Goal: Information Seeking & Learning: Find contact information

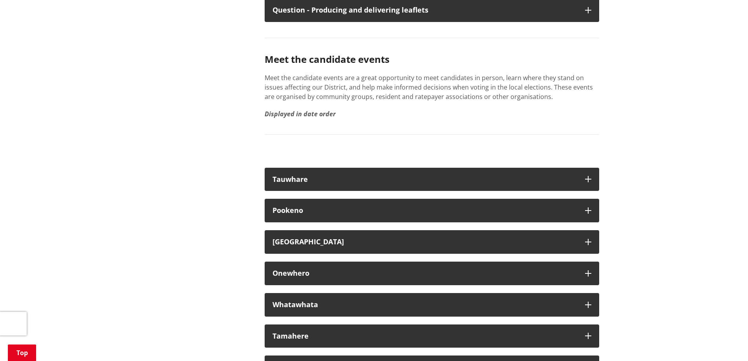
scroll to position [4317, 0]
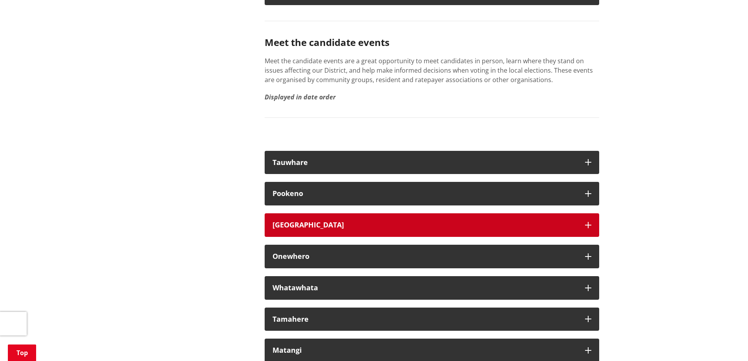
click at [291, 229] on div "[GEOGRAPHIC_DATA]" at bounding box center [424, 225] width 305 height 8
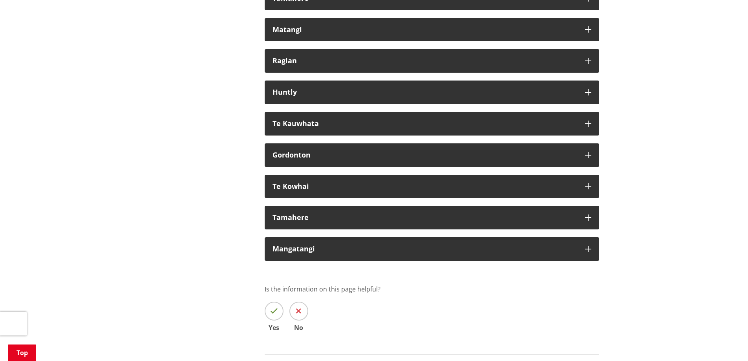
scroll to position [4827, 0]
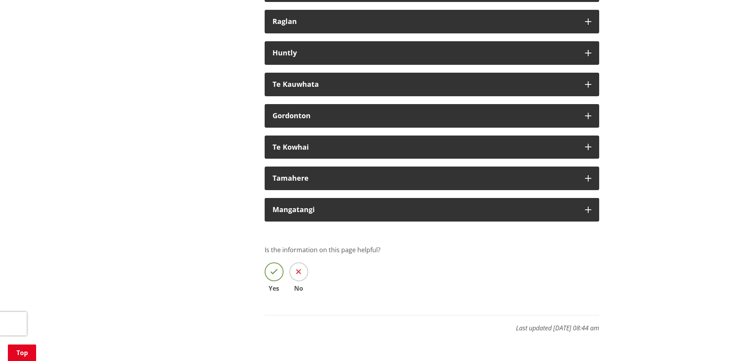
click at [272, 275] on icon at bounding box center [274, 272] width 8 height 8
click at [0, 0] on input "Yes" at bounding box center [0, 0] width 0 height 0
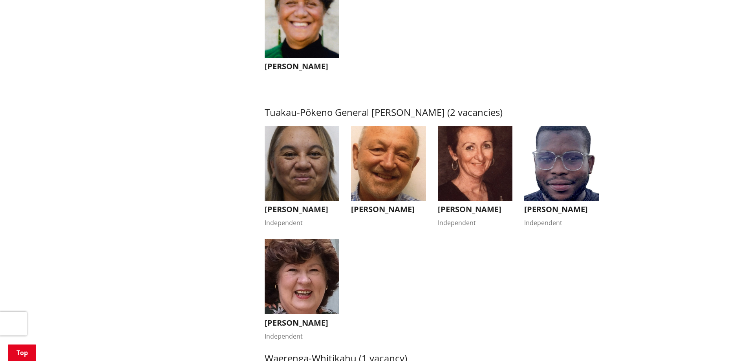
scroll to position [1295, 0]
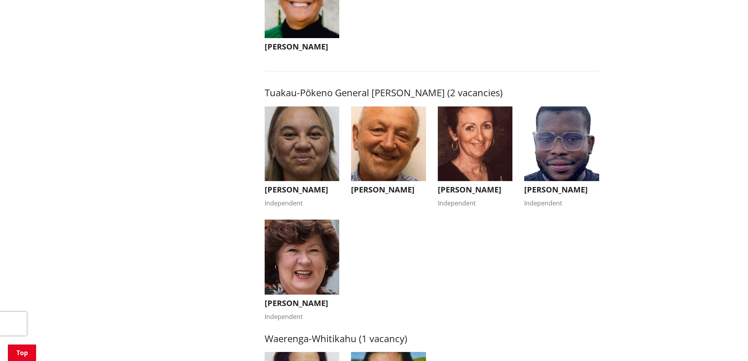
click at [297, 266] on img "button" at bounding box center [301, 256] width 75 height 75
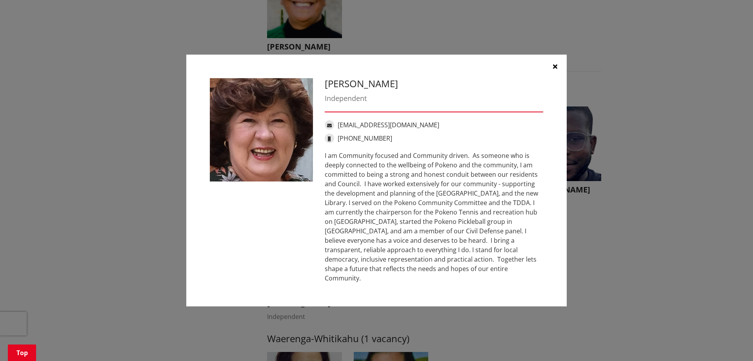
click at [555, 69] on icon "button" at bounding box center [555, 66] width 4 height 6
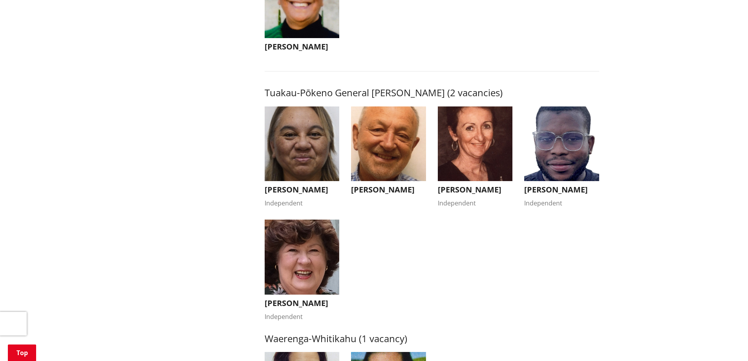
click at [385, 139] on img "button" at bounding box center [388, 143] width 75 height 75
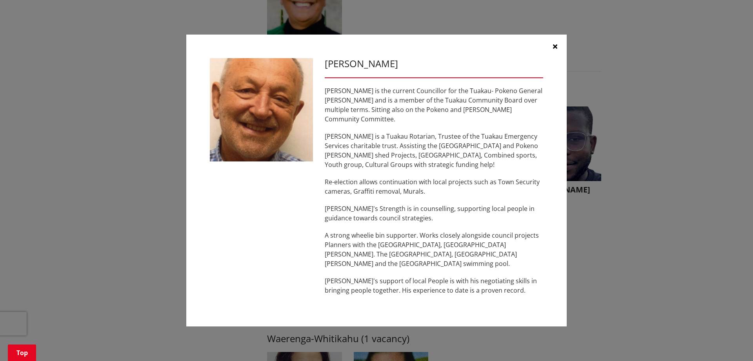
click at [552, 51] on button "button" at bounding box center [556, 47] width 24 height 24
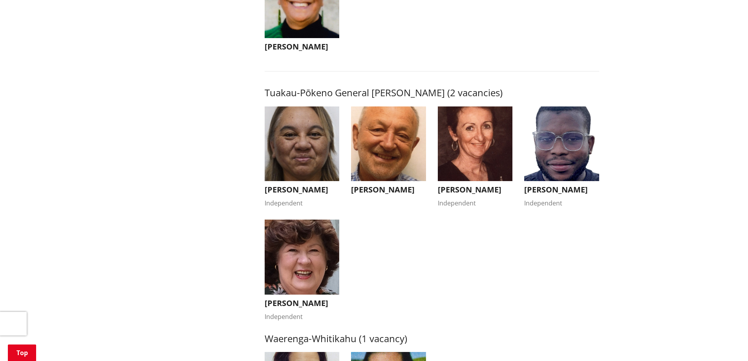
click at [559, 155] on img "button" at bounding box center [561, 143] width 75 height 75
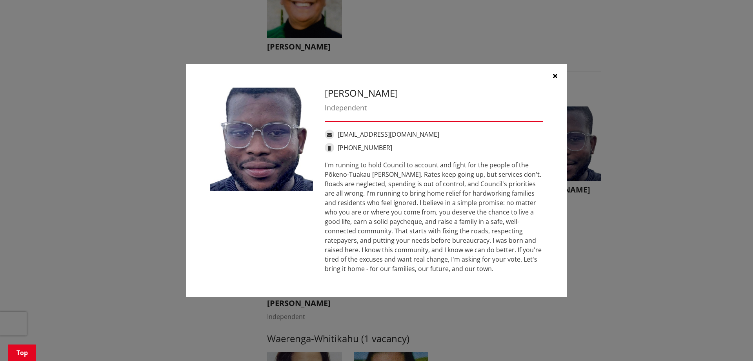
click at [554, 74] on icon "button" at bounding box center [555, 76] width 4 height 6
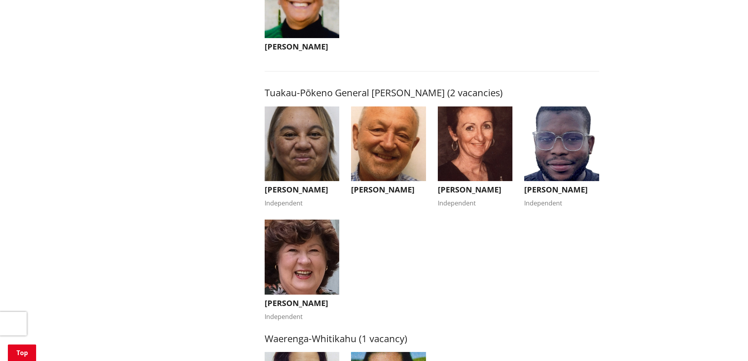
click at [461, 142] on img "button" at bounding box center [475, 143] width 75 height 75
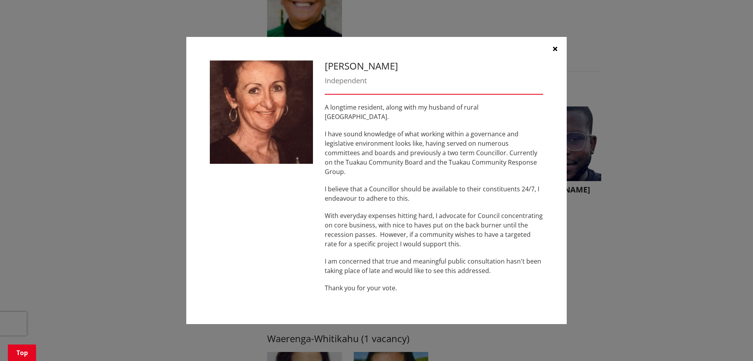
click at [554, 52] on icon "button" at bounding box center [555, 49] width 4 height 6
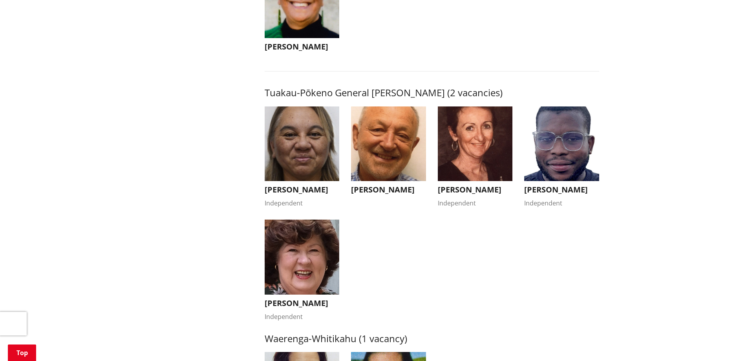
click at [294, 133] on img "button" at bounding box center [301, 143] width 75 height 75
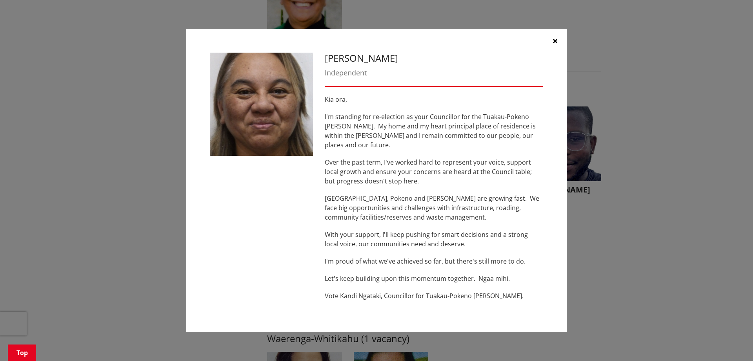
click at [556, 44] on icon "button" at bounding box center [555, 41] width 4 height 6
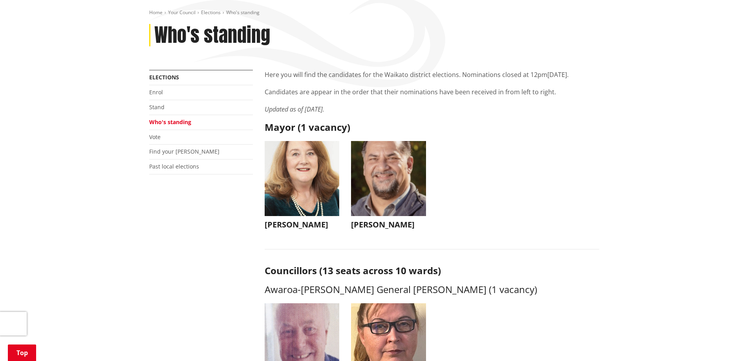
scroll to position [78, 0]
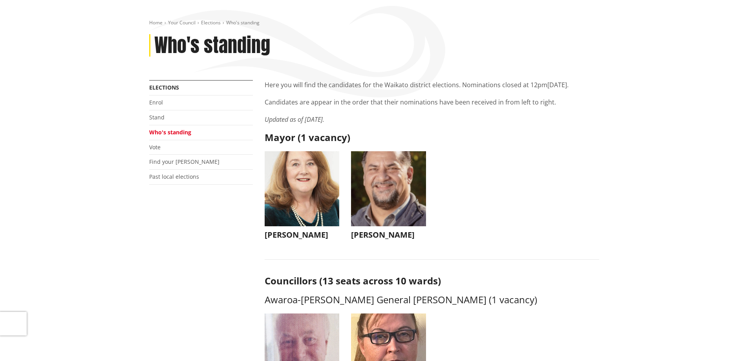
click at [368, 190] on img "button" at bounding box center [388, 188] width 75 height 75
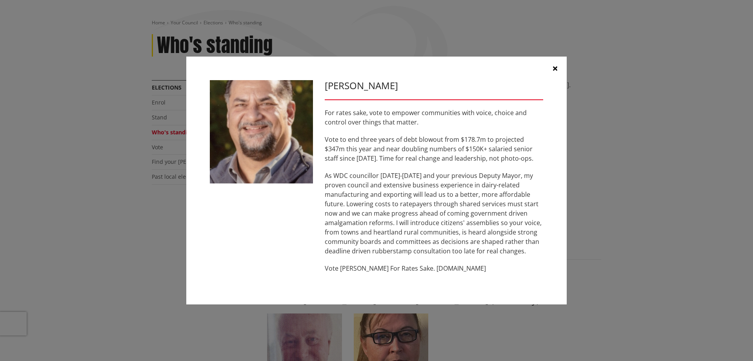
click at [554, 66] on icon "button" at bounding box center [555, 68] width 4 height 6
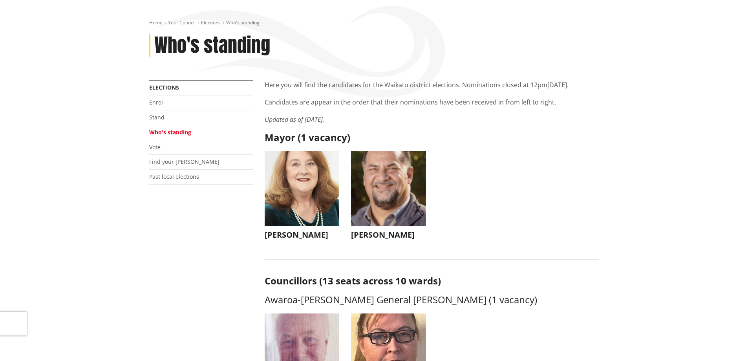
click at [299, 183] on img "button" at bounding box center [301, 188] width 75 height 75
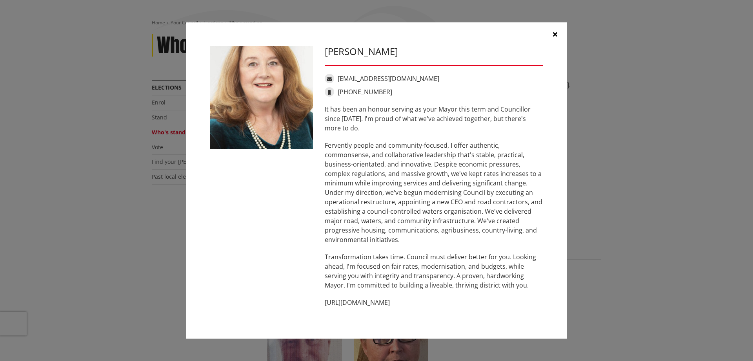
click at [554, 31] on icon "button" at bounding box center [555, 34] width 4 height 6
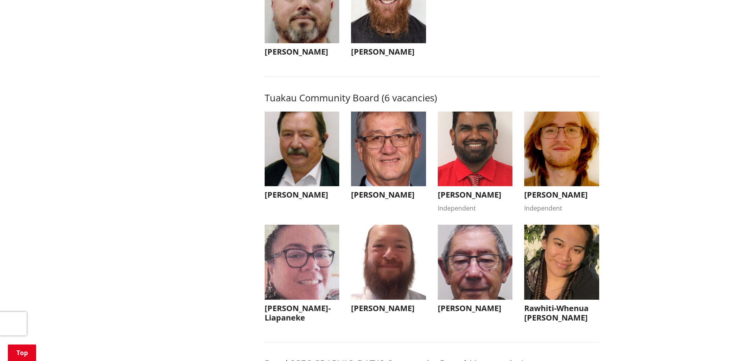
scroll to position [3336, 0]
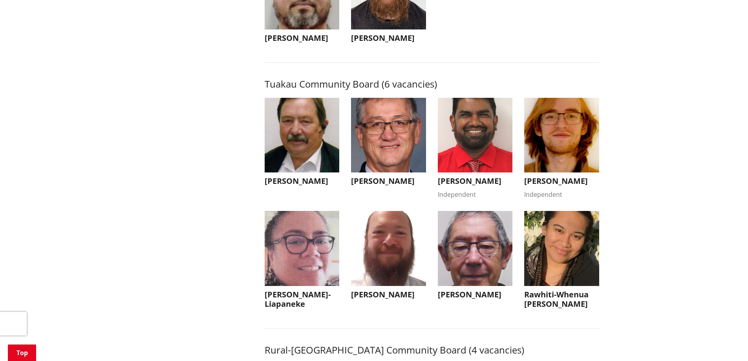
click at [296, 160] on img "button" at bounding box center [301, 135] width 75 height 75
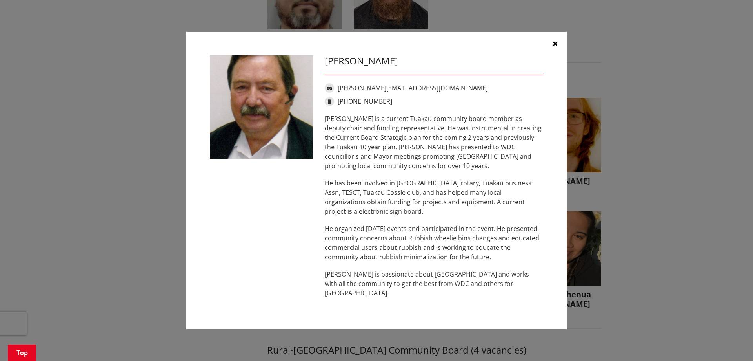
click at [556, 46] on icon "button" at bounding box center [555, 43] width 4 height 6
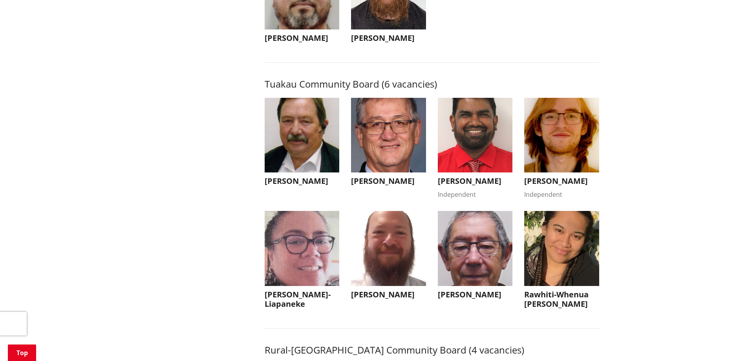
click at [382, 151] on img "button" at bounding box center [388, 135] width 75 height 75
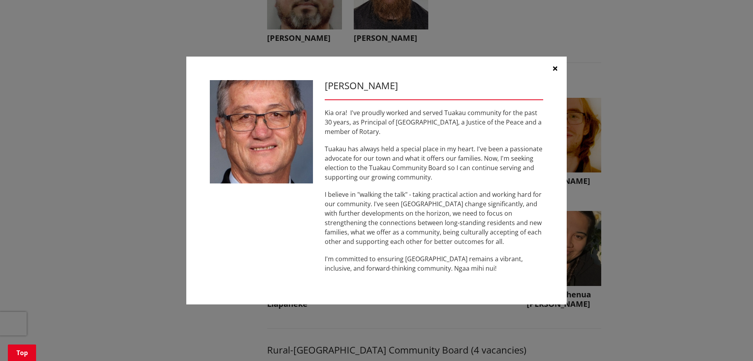
click at [556, 67] on icon "button" at bounding box center [555, 68] width 4 height 6
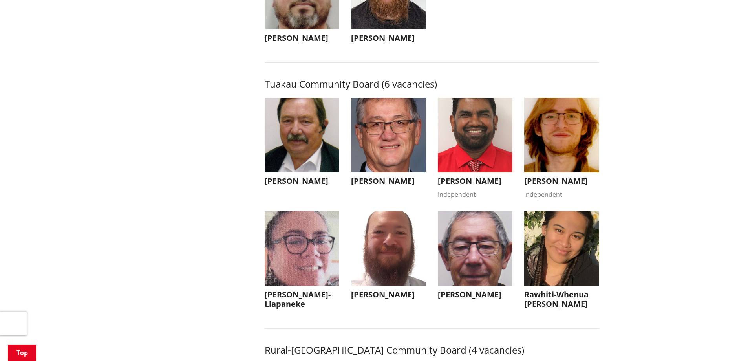
click at [481, 161] on img "button" at bounding box center [475, 135] width 75 height 75
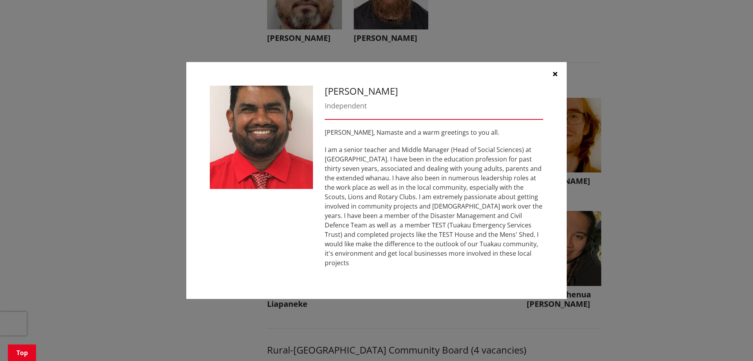
click at [556, 77] on icon "button" at bounding box center [555, 74] width 4 height 6
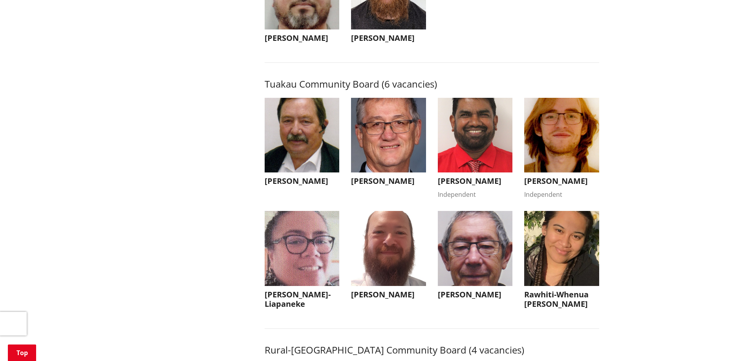
click at [376, 277] on img "button" at bounding box center [388, 248] width 75 height 75
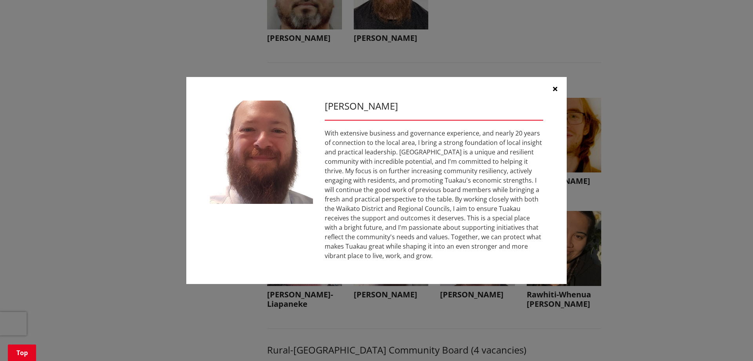
click at [555, 88] on icon "button" at bounding box center [555, 89] width 4 height 6
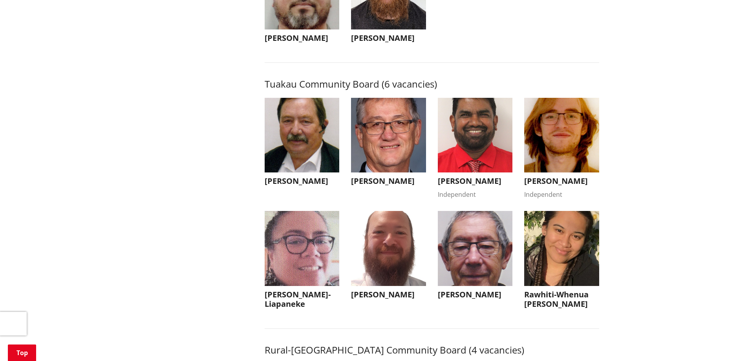
click at [474, 286] on img "button" at bounding box center [475, 248] width 75 height 75
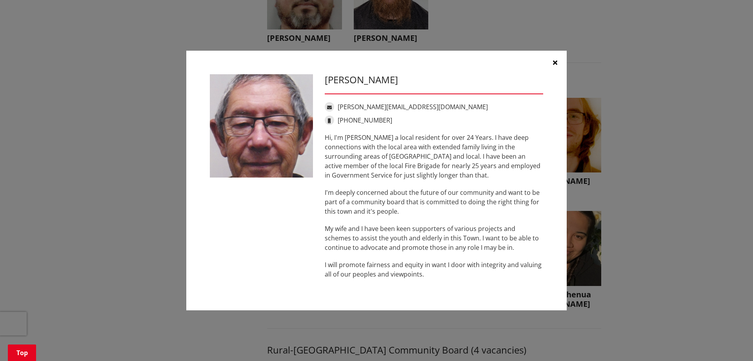
click at [556, 59] on icon "button" at bounding box center [555, 62] width 4 height 6
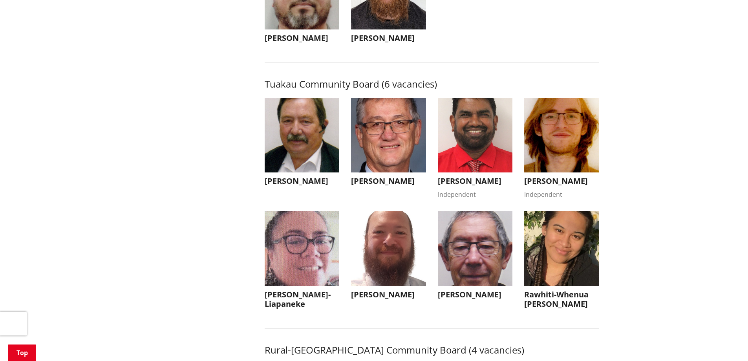
click at [560, 160] on img "button" at bounding box center [561, 135] width 75 height 75
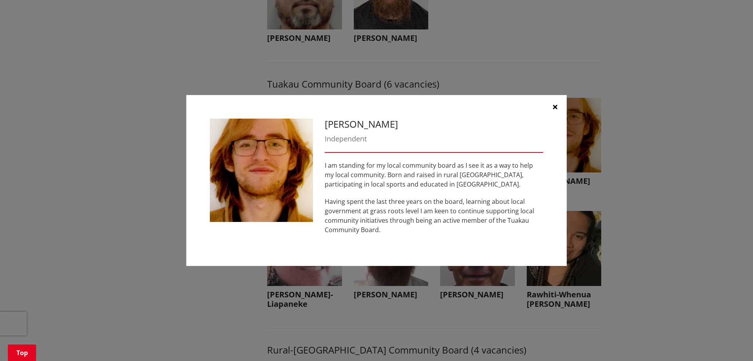
click at [553, 105] on icon "button" at bounding box center [555, 107] width 4 height 6
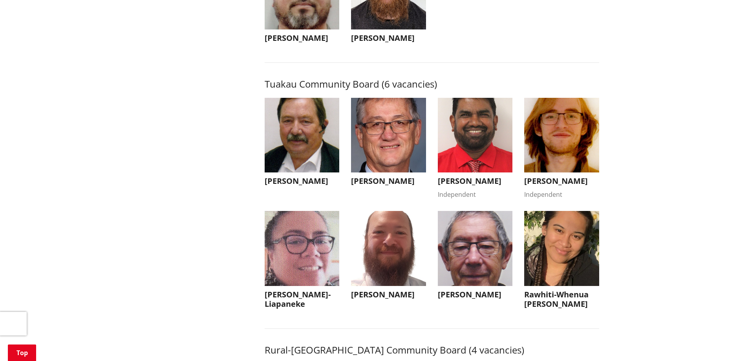
click at [310, 281] on img "button" at bounding box center [301, 248] width 75 height 75
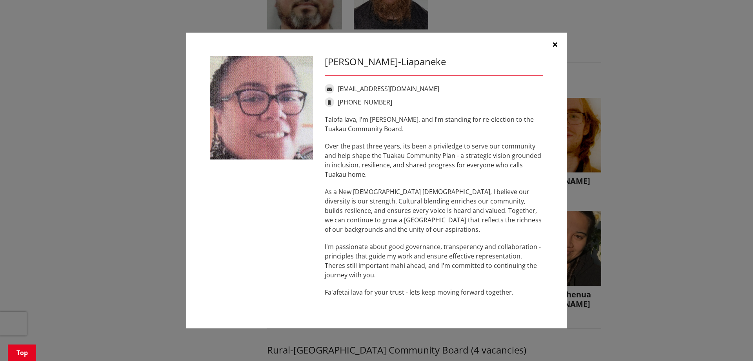
click at [555, 45] on icon "button" at bounding box center [555, 44] width 4 height 6
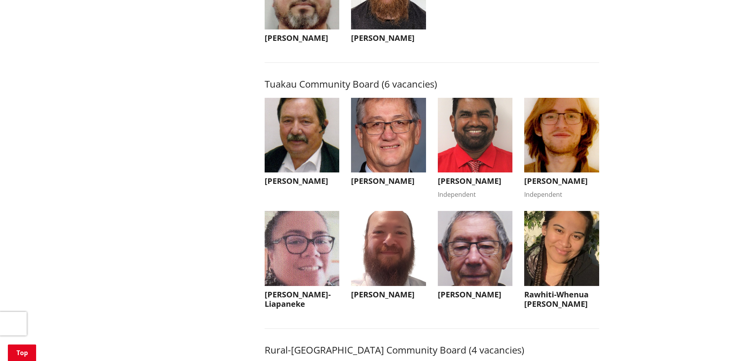
click at [545, 271] on img "button" at bounding box center [561, 248] width 75 height 75
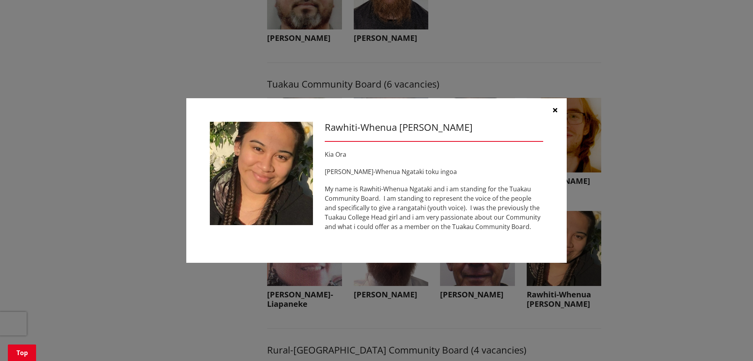
click at [554, 106] on button "button" at bounding box center [556, 110] width 24 height 24
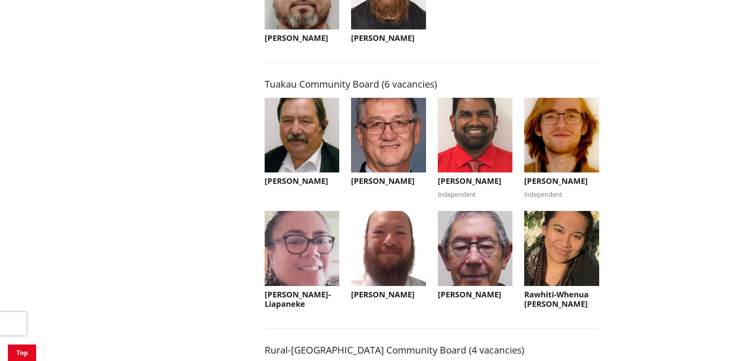
click at [470, 159] on img "button" at bounding box center [475, 135] width 75 height 75
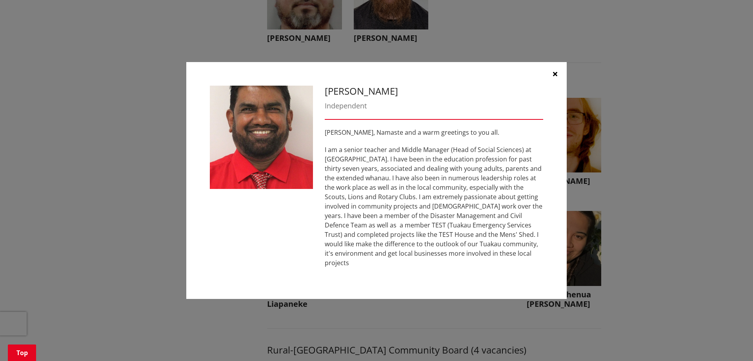
click at [556, 77] on icon "button" at bounding box center [555, 74] width 4 height 6
